Goal: Entertainment & Leisure: Consume media (video, audio)

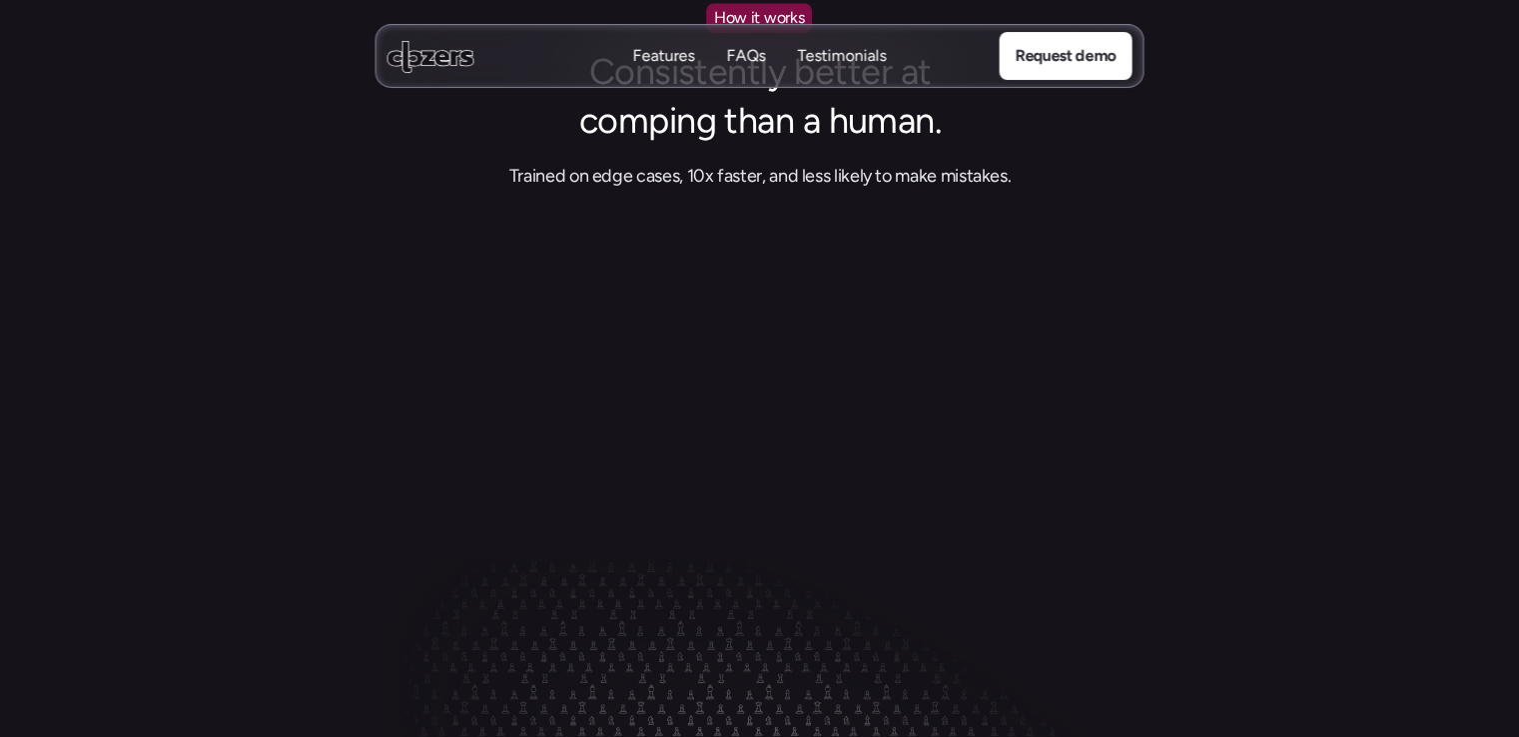
scroll to position [2297, 0]
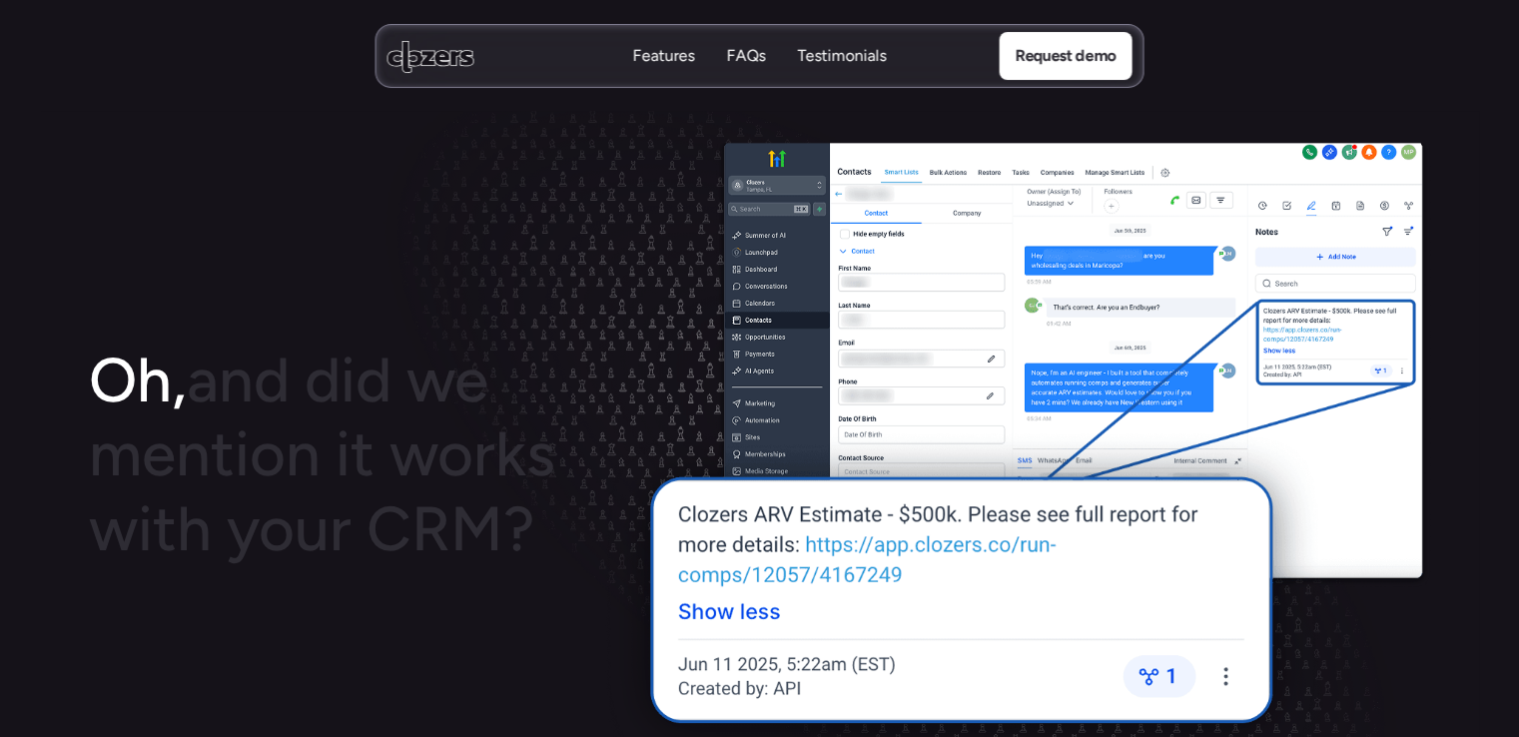
scroll to position [2497, 0]
click at [207, 260] on img at bounding box center [760, 439] width 1438 height 655
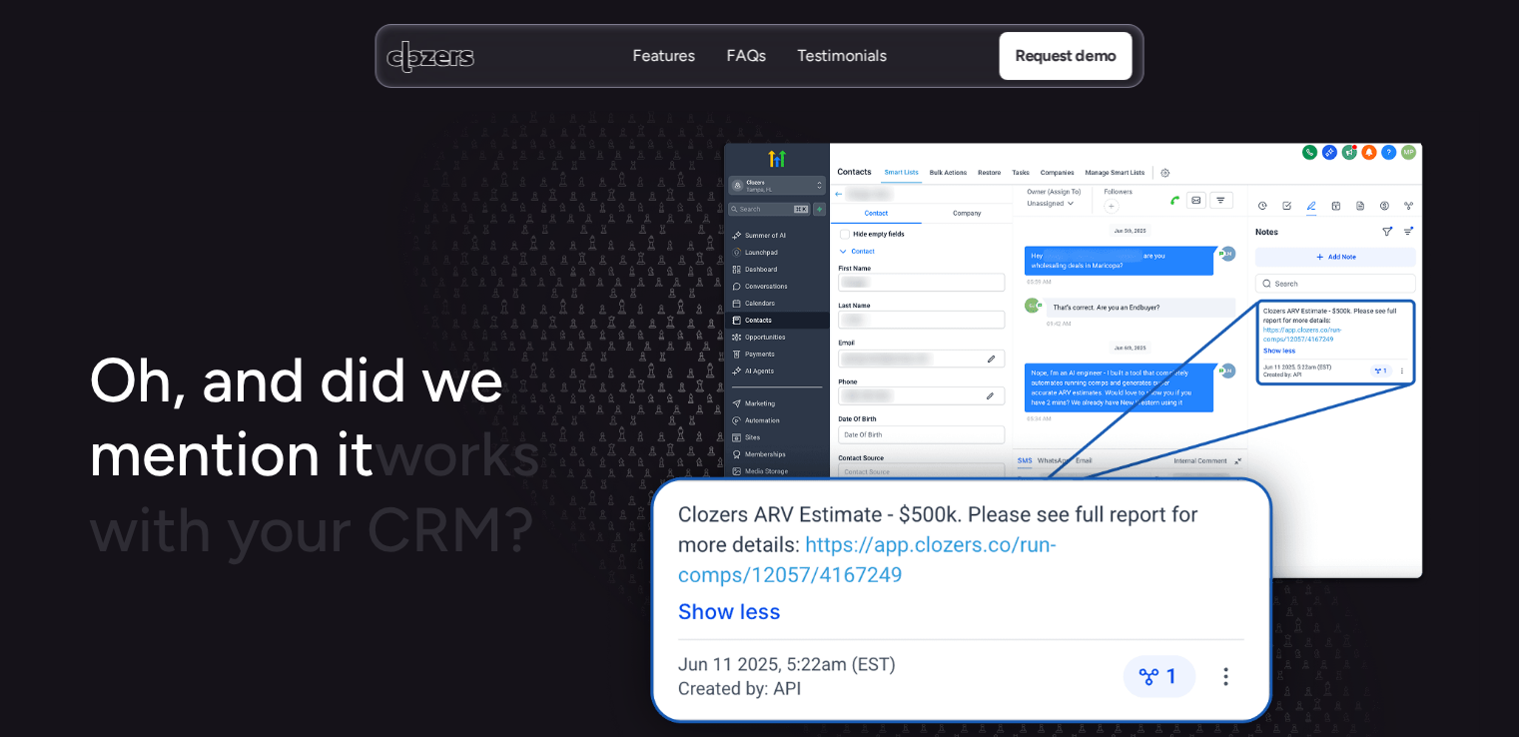
scroll to position [3395, 0]
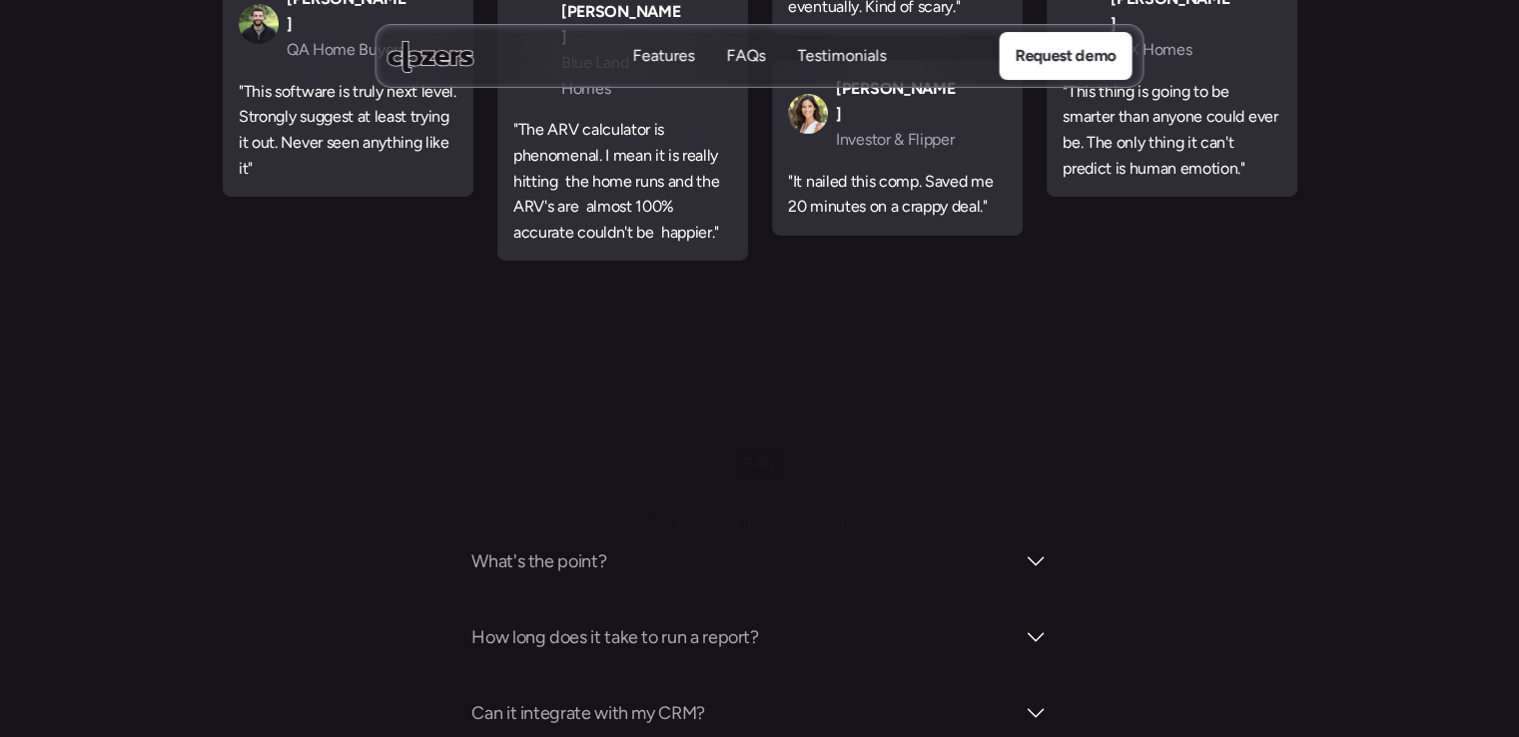
scroll to position [6791, 0]
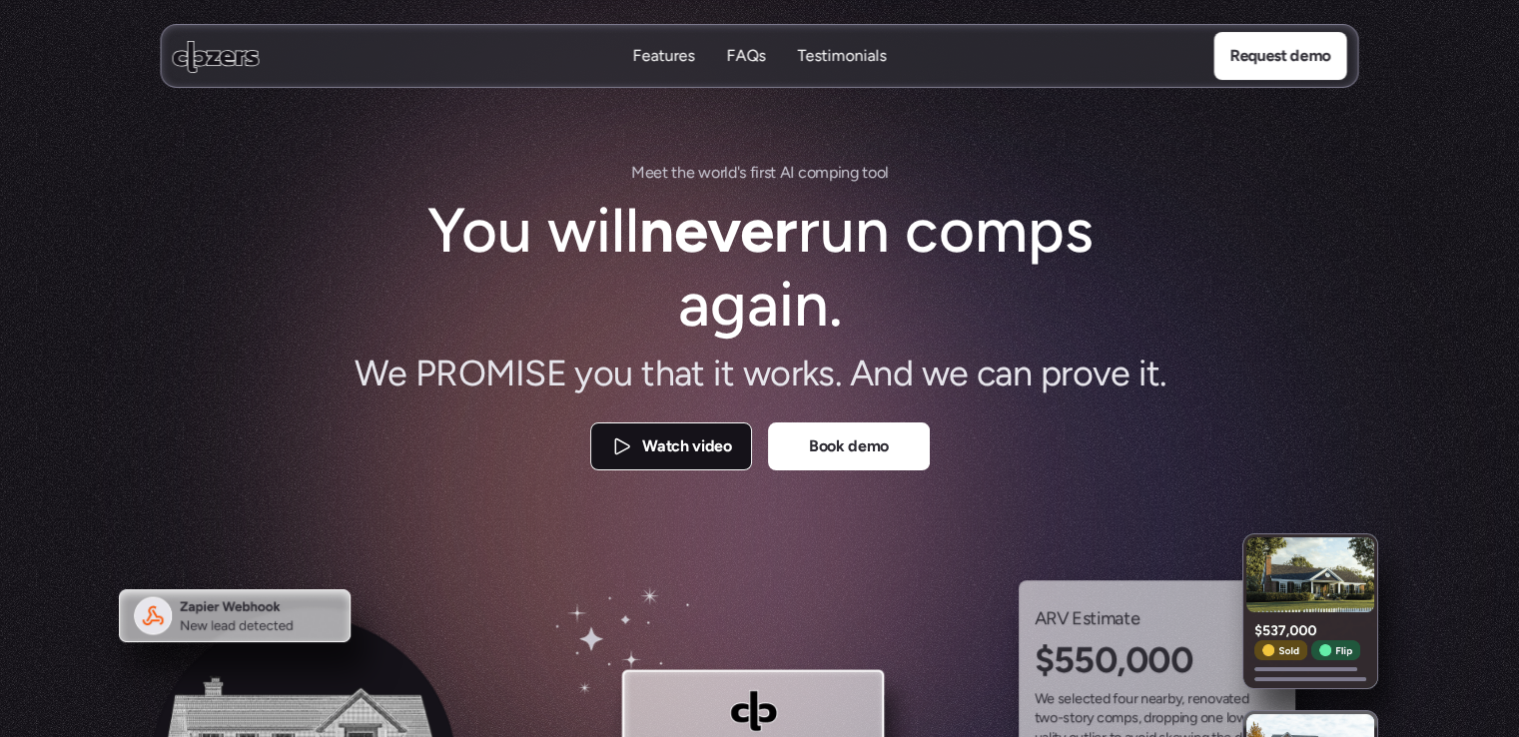
click at [669, 448] on p "Watch video" at bounding box center [686, 447] width 89 height 26
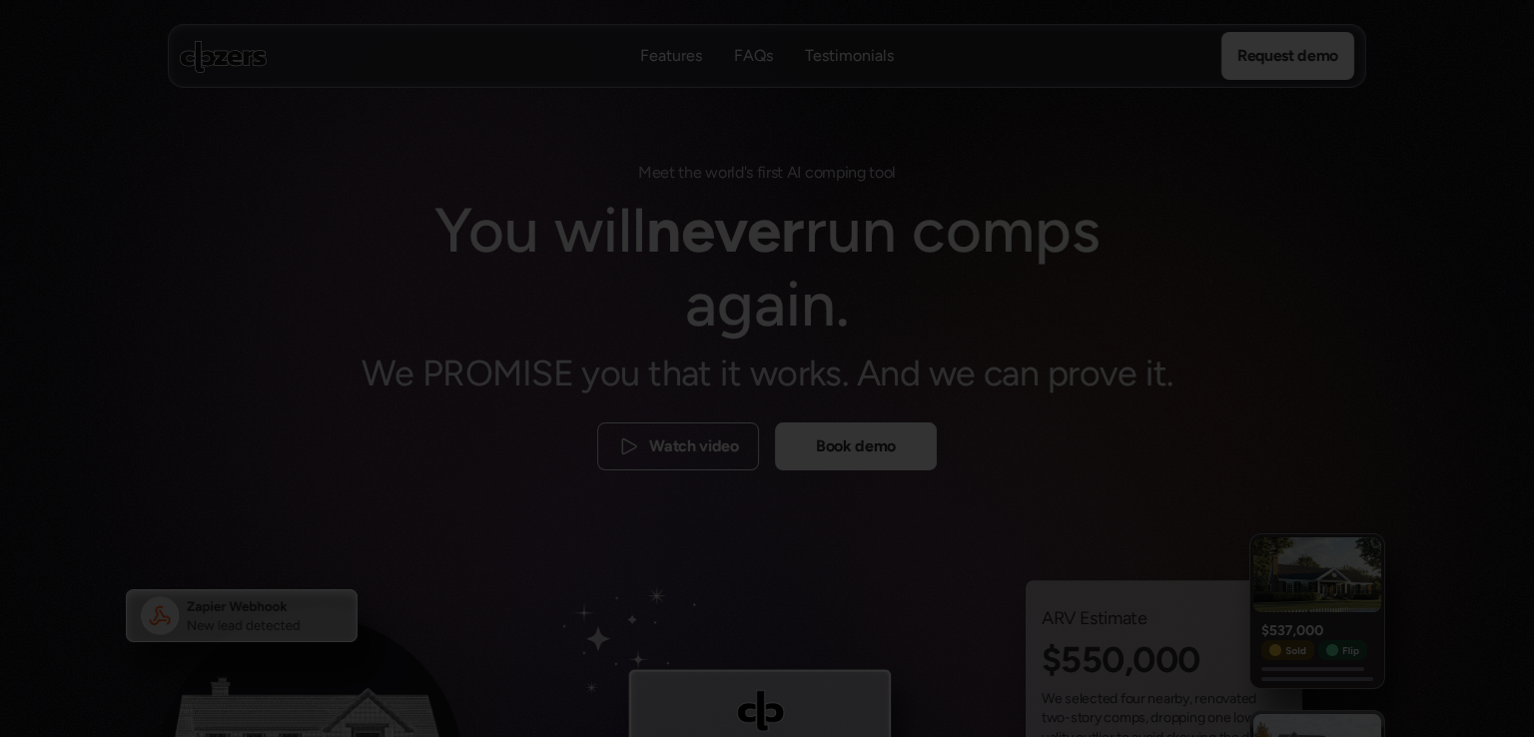
click at [1370, 294] on div at bounding box center [767, 368] width 1534 height 737
